Goal: Information Seeking & Learning: Learn about a topic

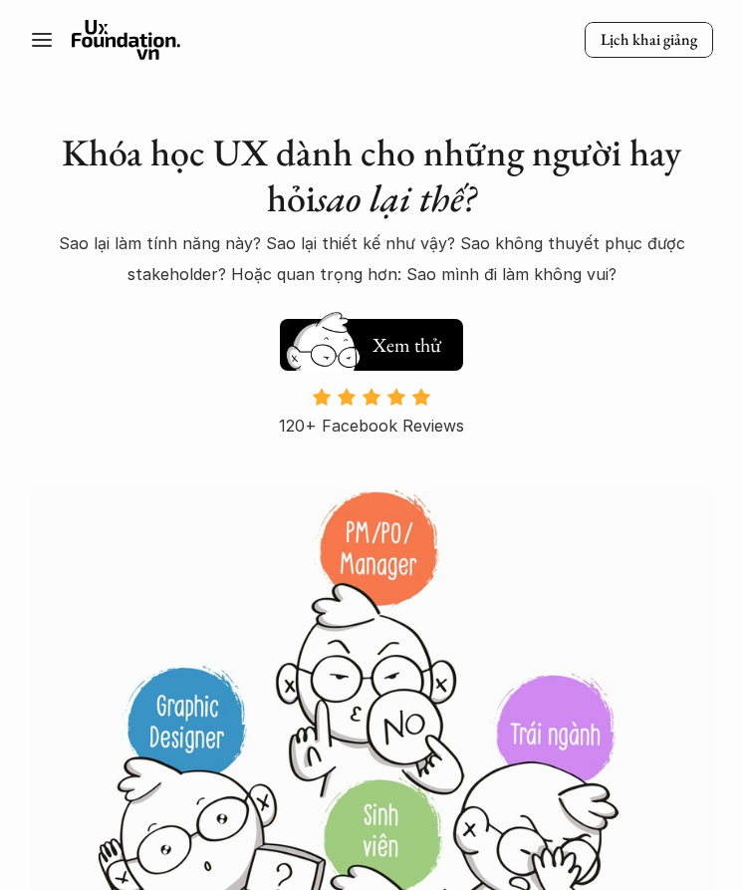
click at [49, 29] on icon at bounding box center [42, 40] width 24 height 24
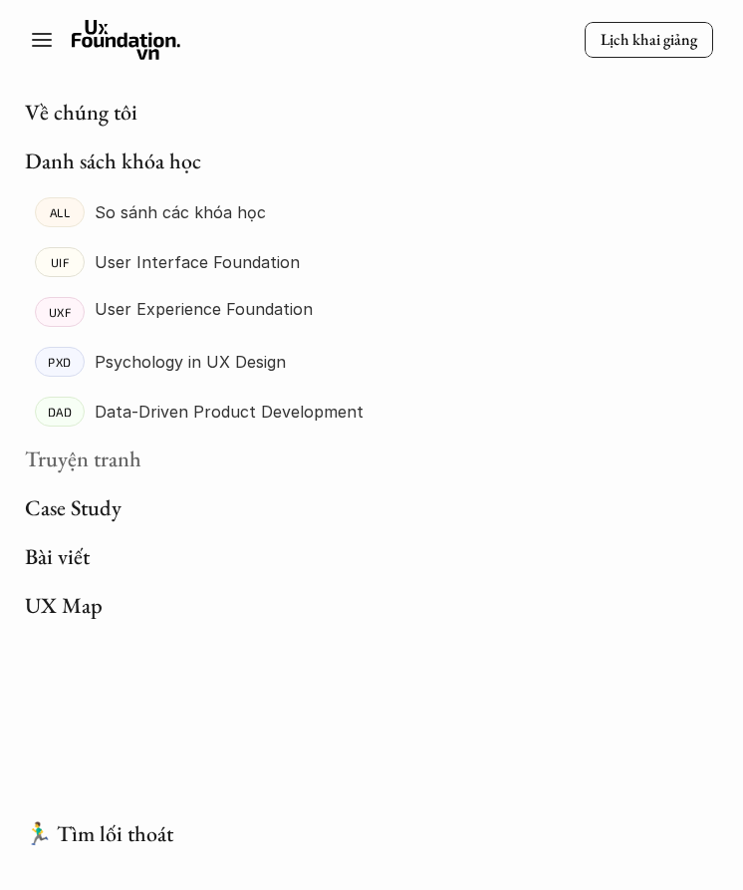
scroll to position [46, 0]
click at [79, 107] on link "Về chúng tôi" at bounding box center [81, 112] width 113 height 29
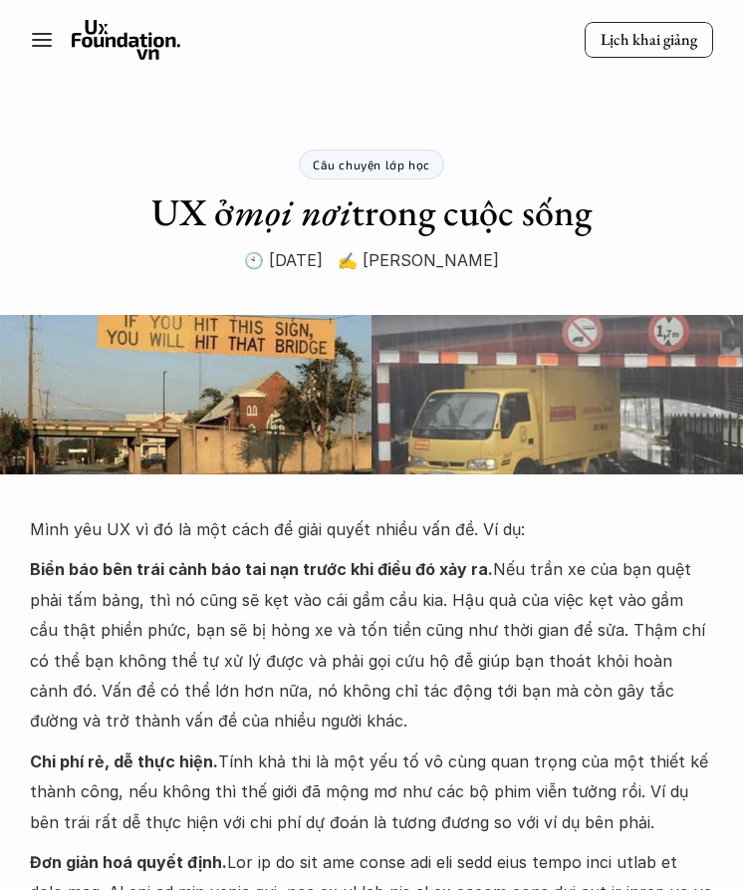
click at [30, 47] on icon at bounding box center [42, 40] width 24 height 24
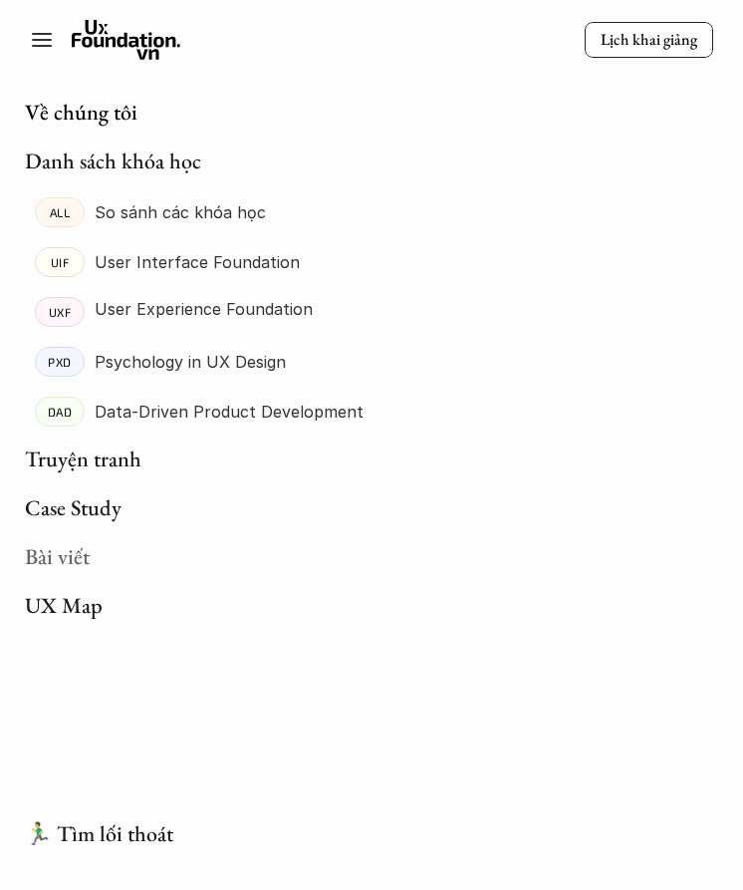
click at [47, 559] on link "Bài viết" at bounding box center [57, 556] width 65 height 29
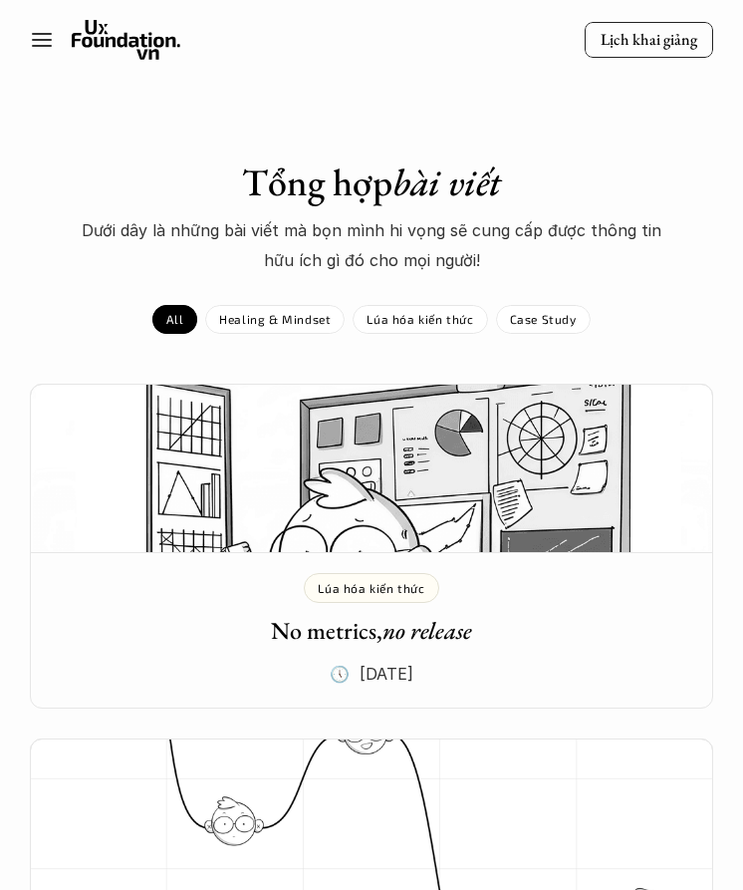
click at [50, 46] on line at bounding box center [42, 46] width 18 height 0
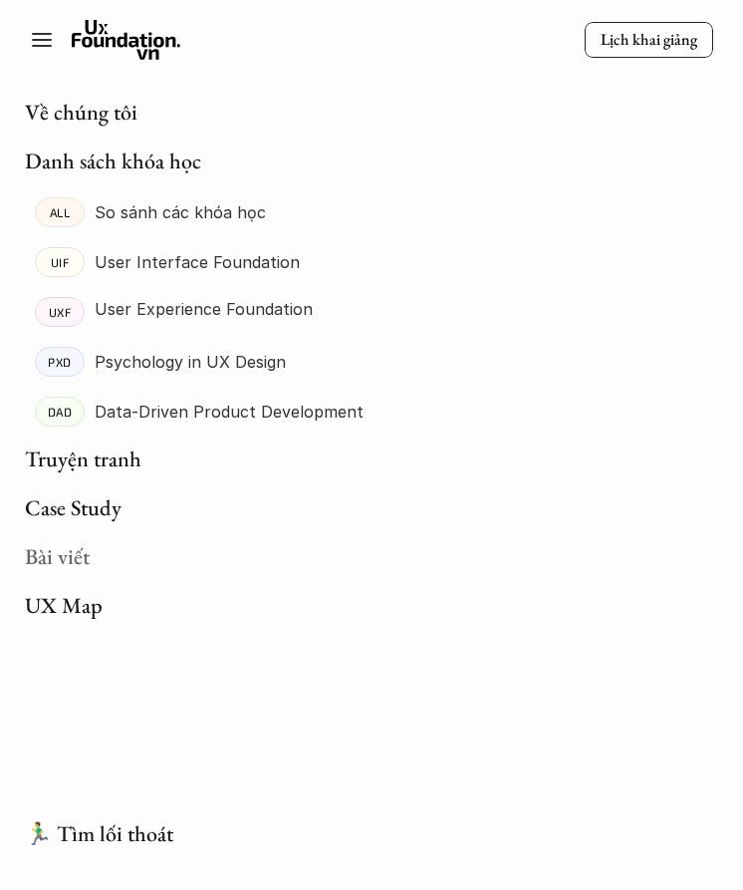
click at [59, 553] on link "Bài viết" at bounding box center [57, 556] width 65 height 29
click at [61, 598] on link "UX Map" at bounding box center [64, 605] width 78 height 29
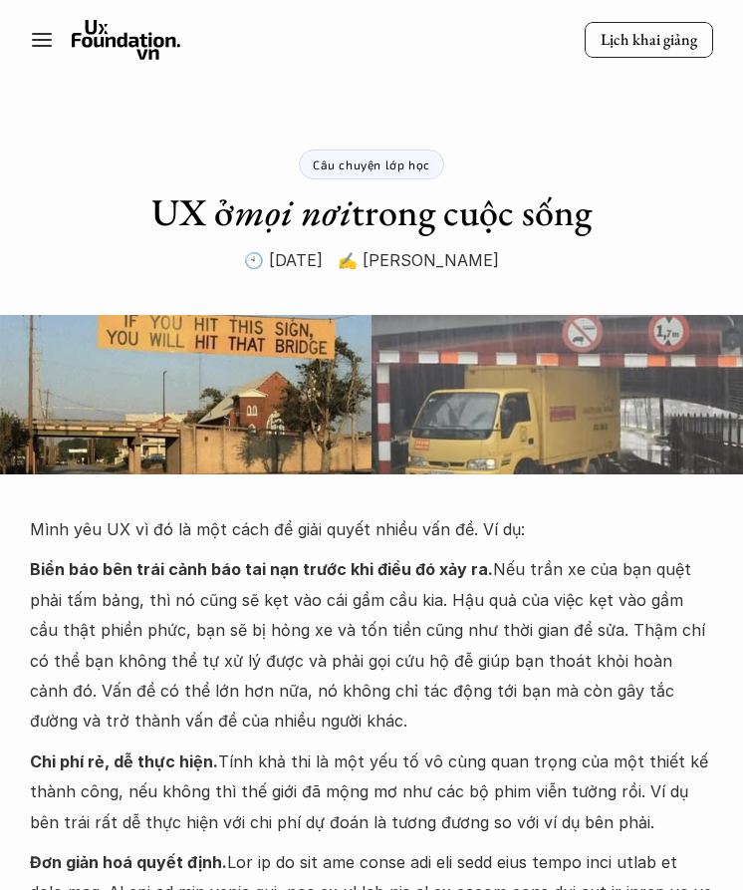
click at [70, 37] on div at bounding box center [51, 40] width 42 height 24
click at [45, 34] on line at bounding box center [42, 34] width 18 height 0
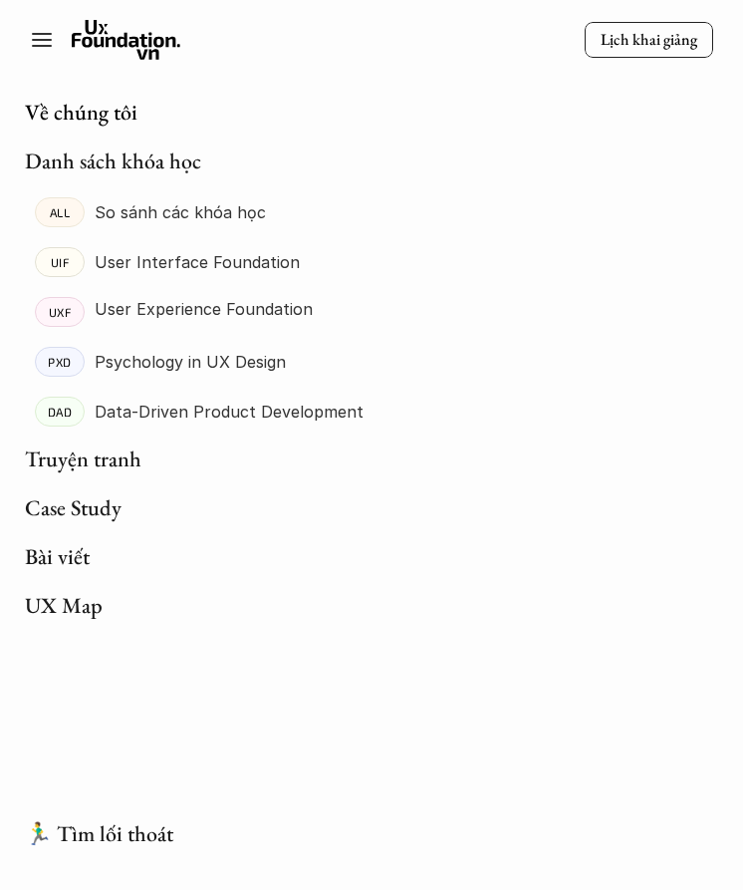
click at [136, 250] on p "User Interface Foundation" at bounding box center [197, 262] width 205 height 30
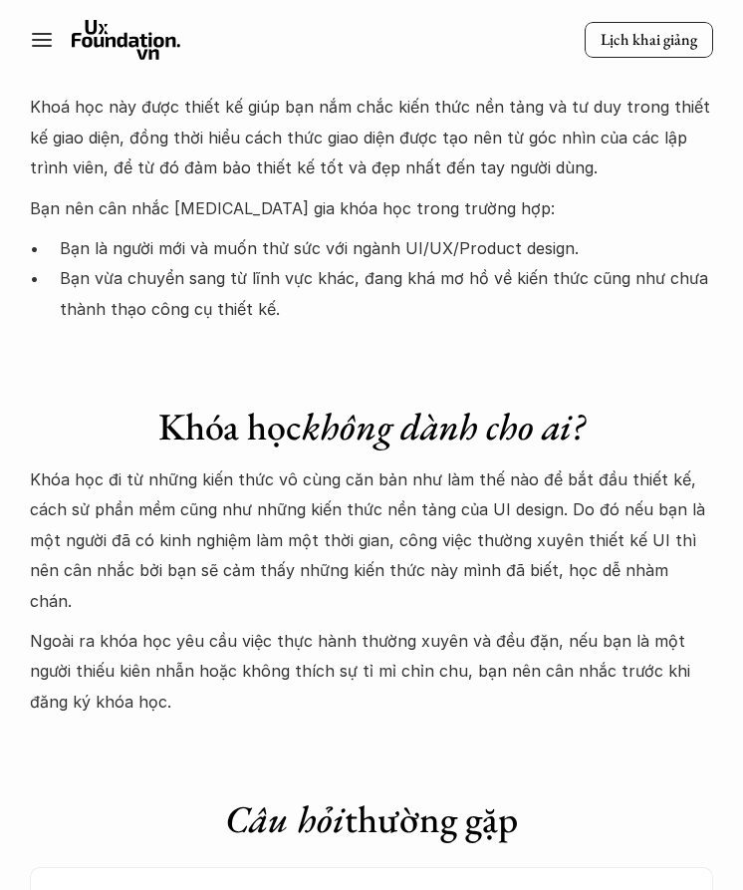
scroll to position [6939, 0]
click at [243, 626] on p "Ngoài ra khóa học yêu cầu việc thực hành thường xuyên và đều đặn, nếu bạn là mộ…" at bounding box center [371, 671] width 683 height 91
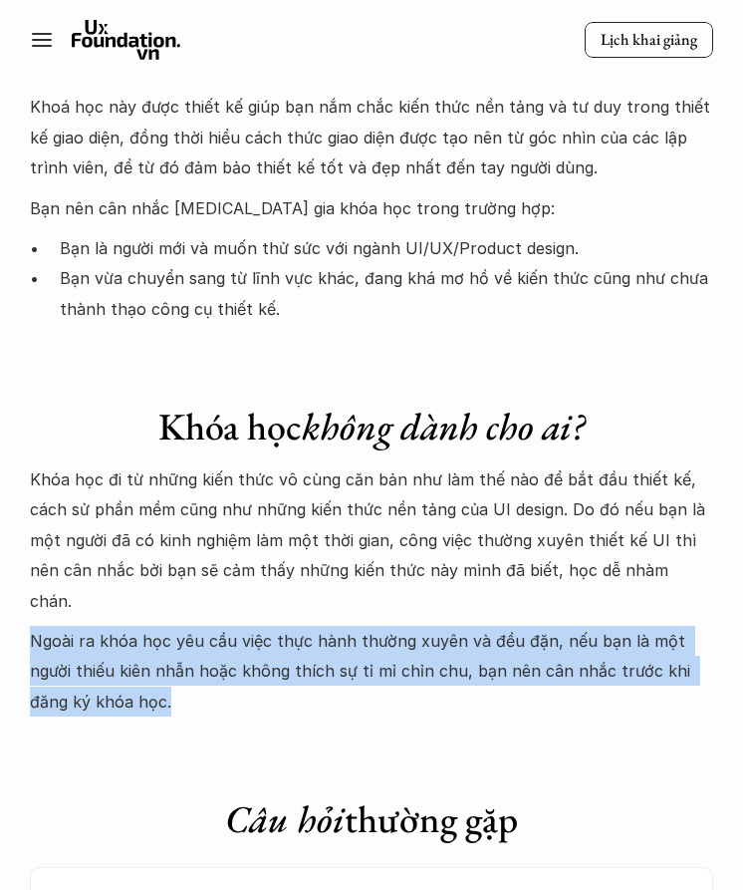
click at [243, 626] on p "Ngoài ra khóa học yêu cầu việc thực hành thường xuyên và đều đặn, nếu bạn là mộ…" at bounding box center [371, 671] width 683 height 91
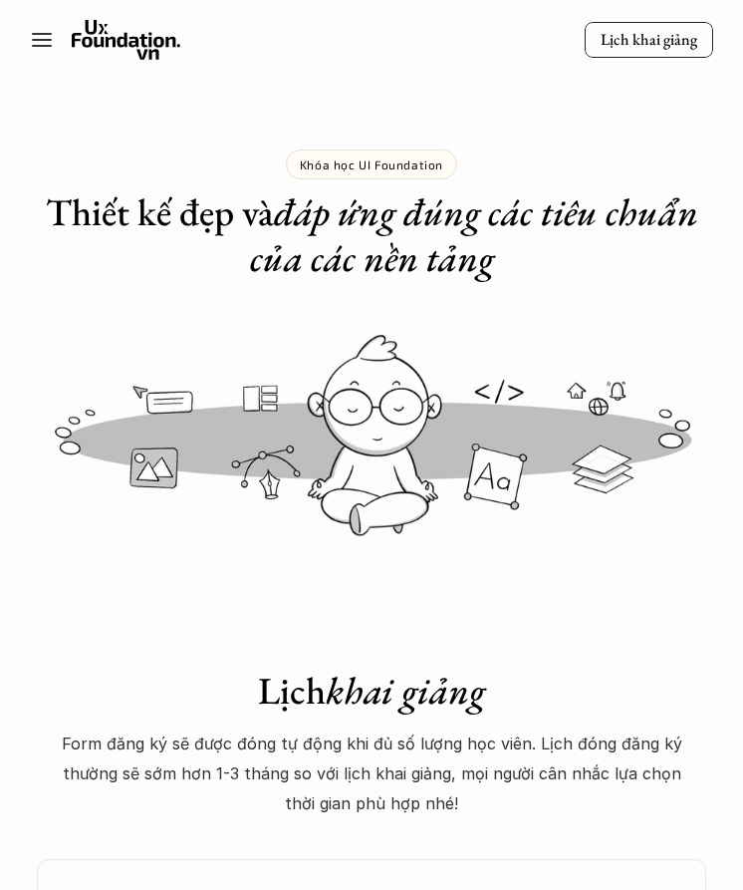
scroll to position [0, 0]
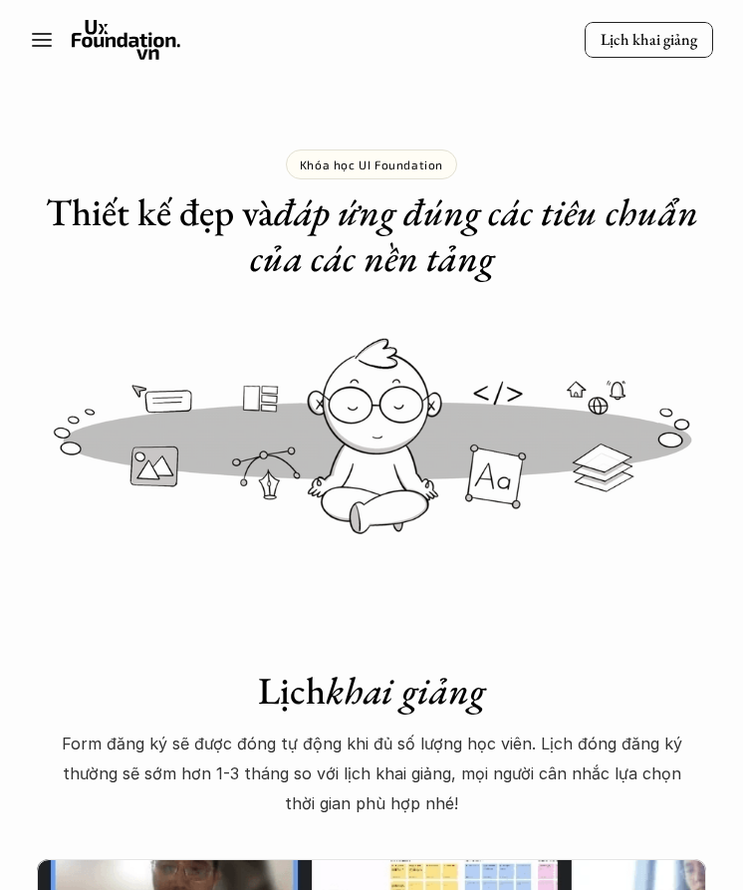
click at [34, 34] on line at bounding box center [42, 34] width 18 height 0
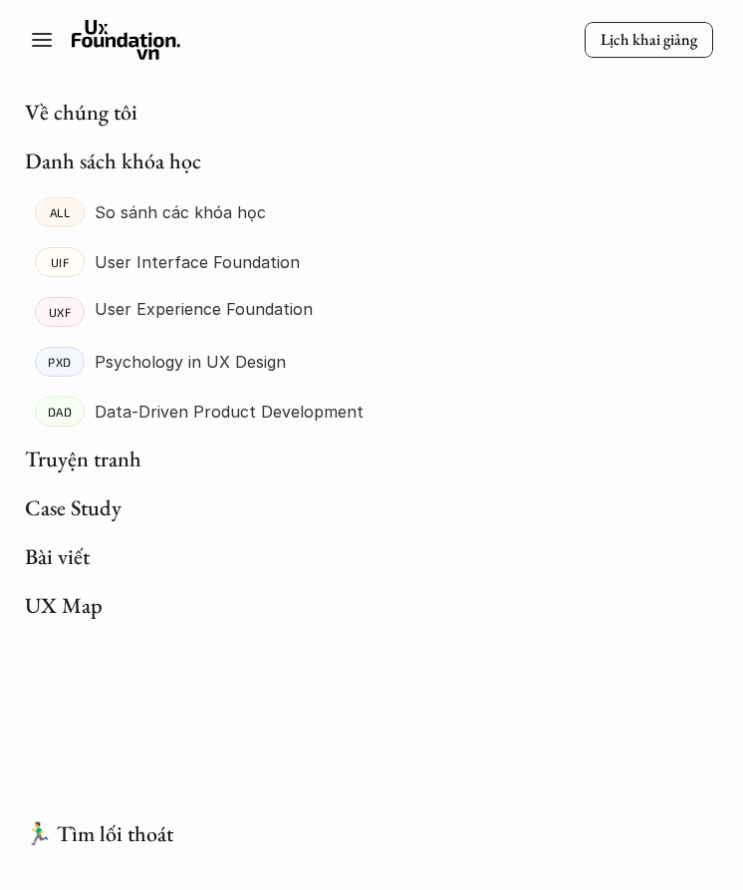
click at [49, 34] on line at bounding box center [42, 34] width 18 height 0
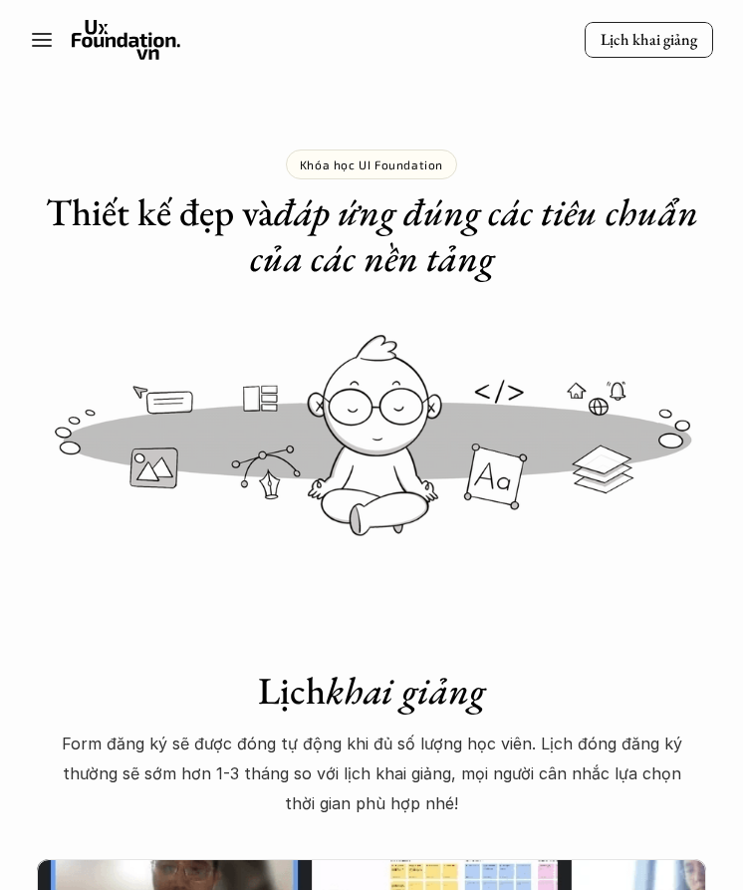
click at [123, 34] on icon at bounding box center [127, 40] width 110 height 40
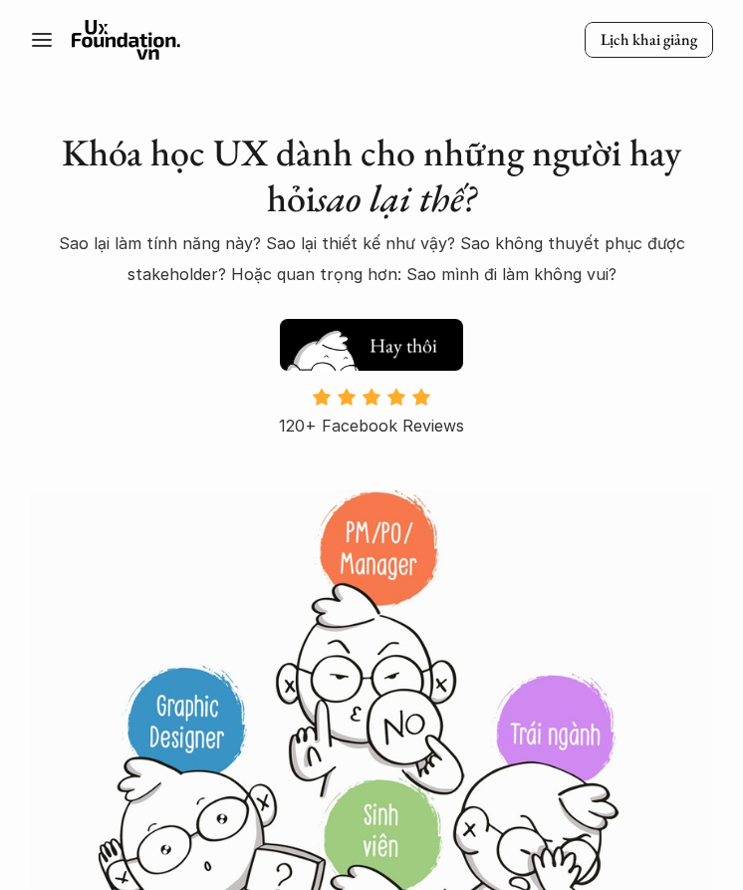
click at [391, 340] on h5 "Xem thử" at bounding box center [407, 349] width 74 height 28
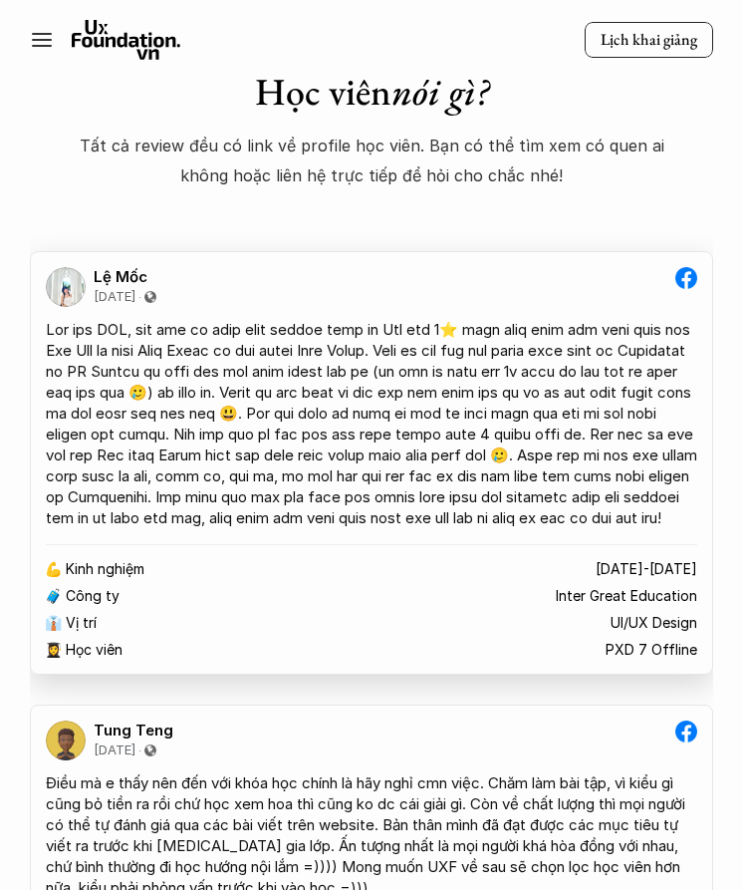
scroll to position [4805, 0]
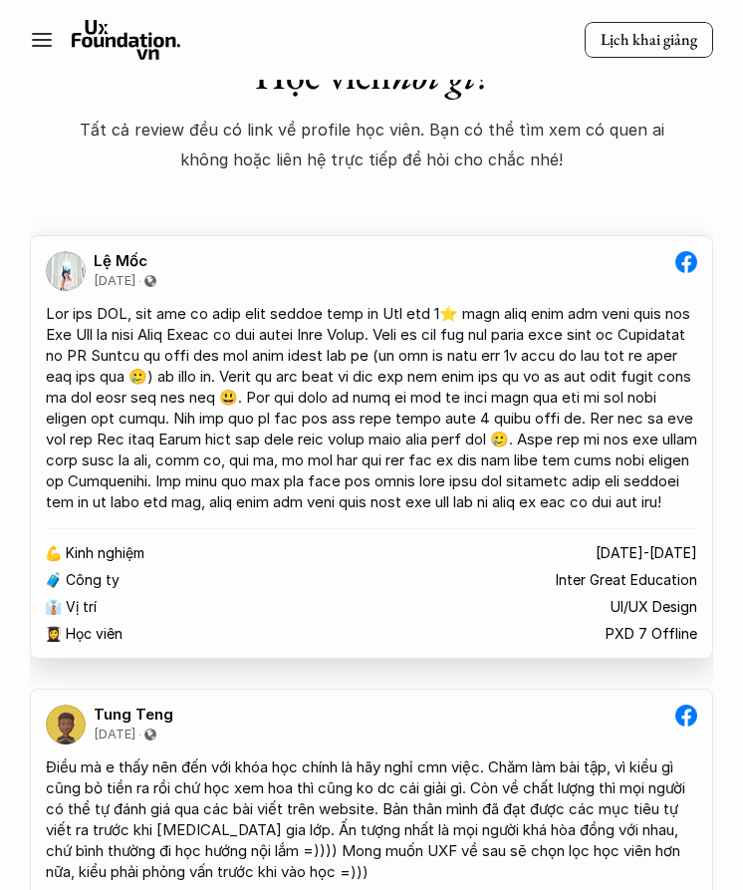
click at [359, 434] on div at bounding box center [372, 407] width 652 height 209
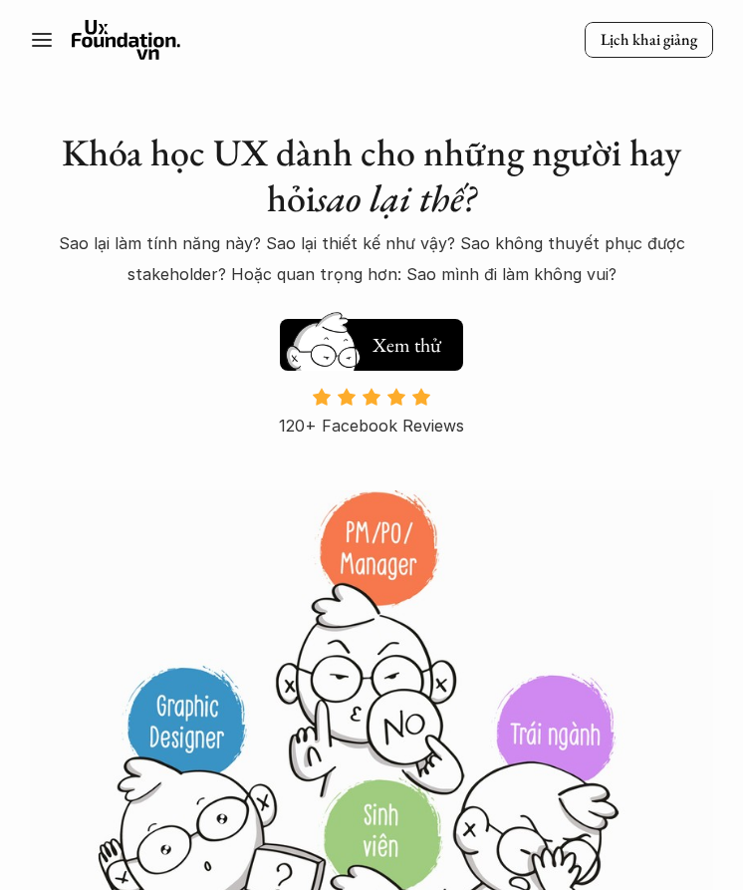
scroll to position [0, 0]
